Goal: Task Accomplishment & Management: Complete application form

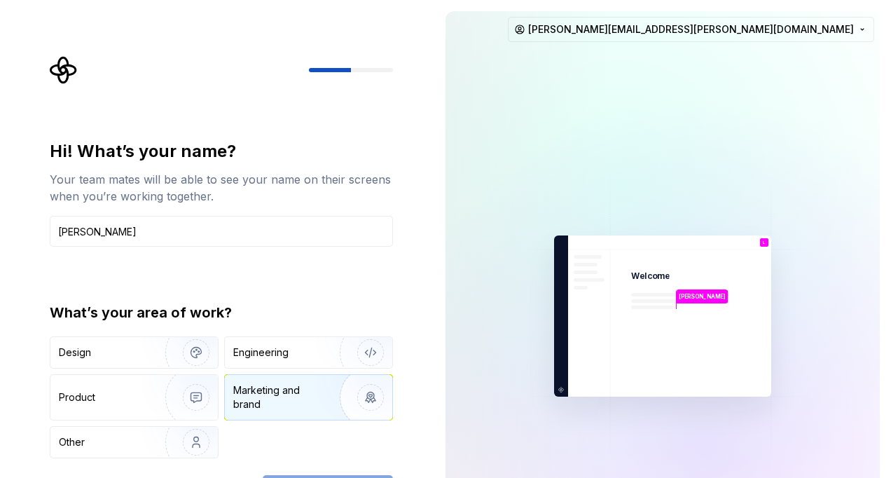
type input "[PERSON_NAME]"
click at [263, 389] on div "Marketing and brand" at bounding box center [280, 397] width 95 height 28
type button "Brand"
type button "Other"
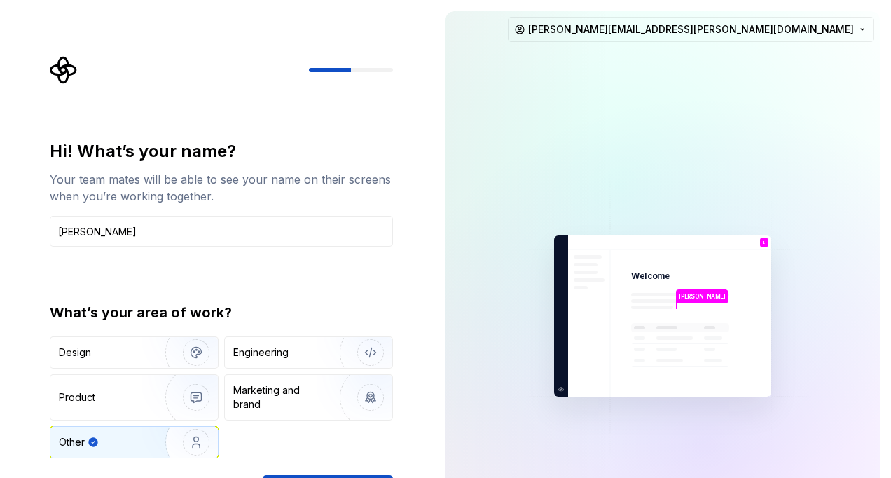
click at [343, 454] on div "Design Engineering Product Marketing and brand Other" at bounding box center [221, 397] width 343 height 122
click at [297, 407] on div "Marketing and brand" at bounding box center [280, 397] width 95 height 28
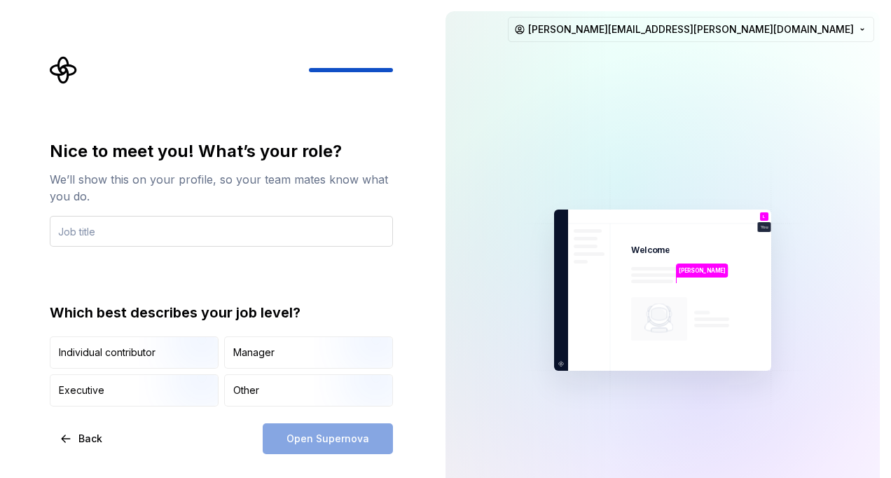
click at [165, 243] on input "text" at bounding box center [221, 231] width 343 height 31
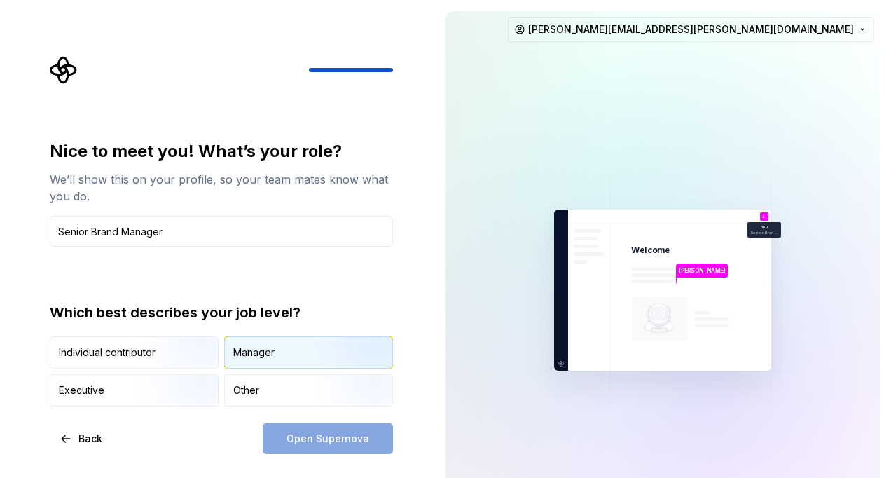
type input "Senior Brand Manager"
click at [272, 352] on div "Manager" at bounding box center [253, 352] width 41 height 14
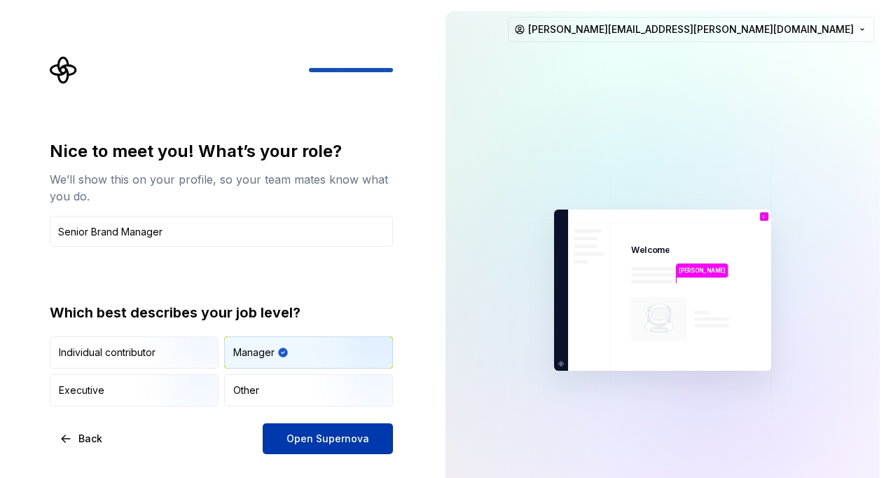
click at [347, 438] on span "Open Supernova" at bounding box center [327, 438] width 83 height 14
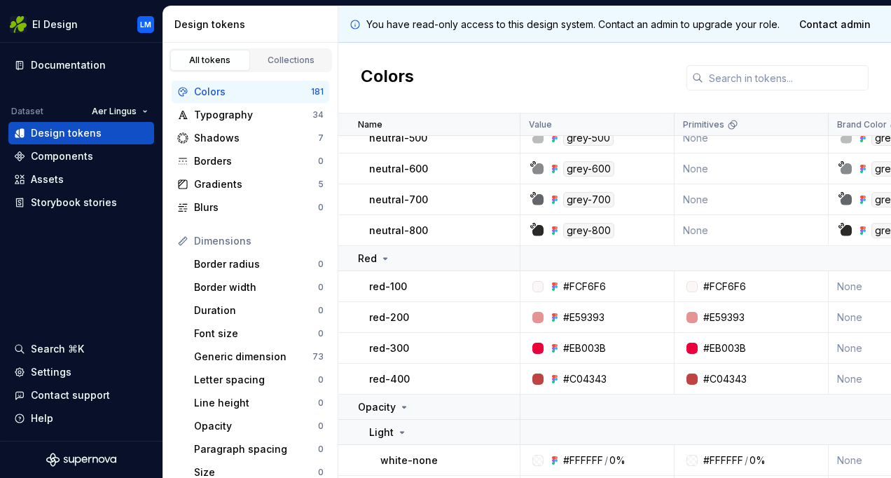
scroll to position [471, 0]
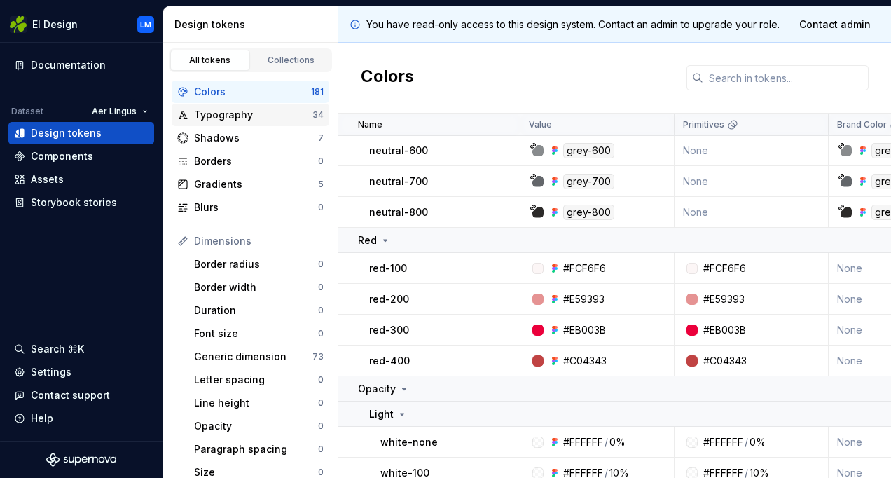
click at [237, 112] on div "Typography" at bounding box center [253, 115] width 118 height 14
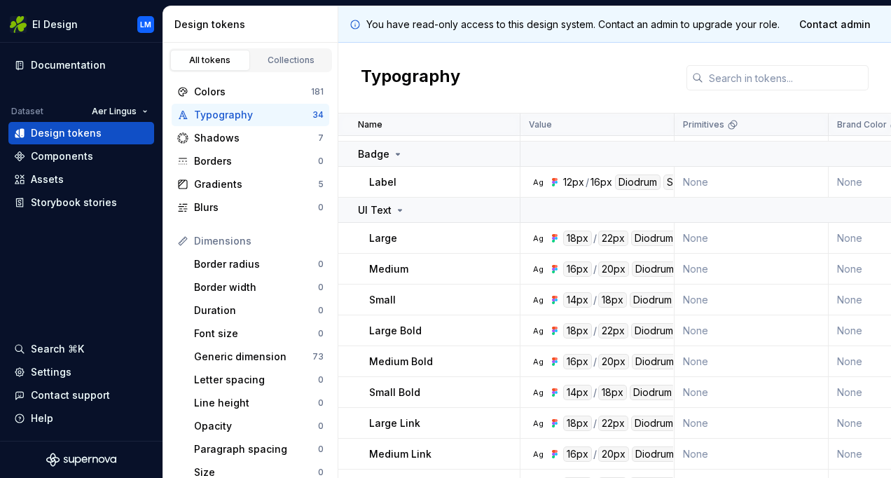
scroll to position [914, 0]
